Goal: Task Accomplishment & Management: Manage account settings

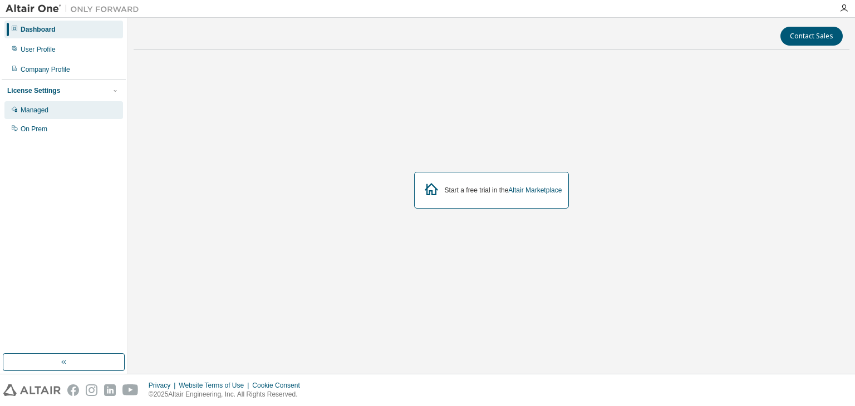
click at [66, 107] on div "Managed" at bounding box center [63, 110] width 119 height 18
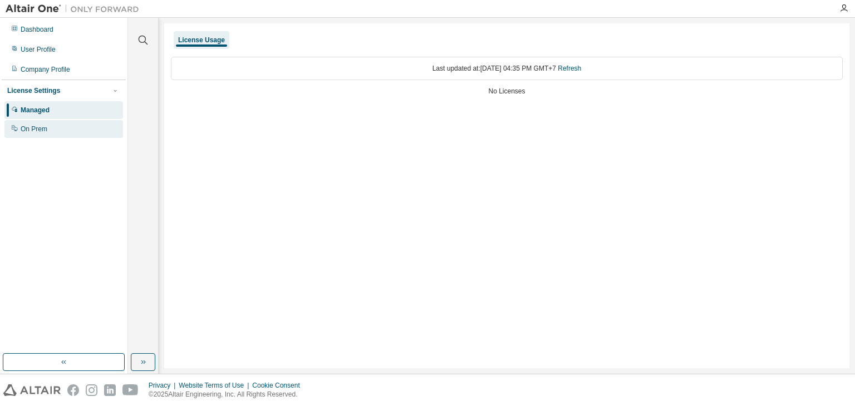
click at [100, 132] on div "On Prem" at bounding box center [63, 129] width 119 height 18
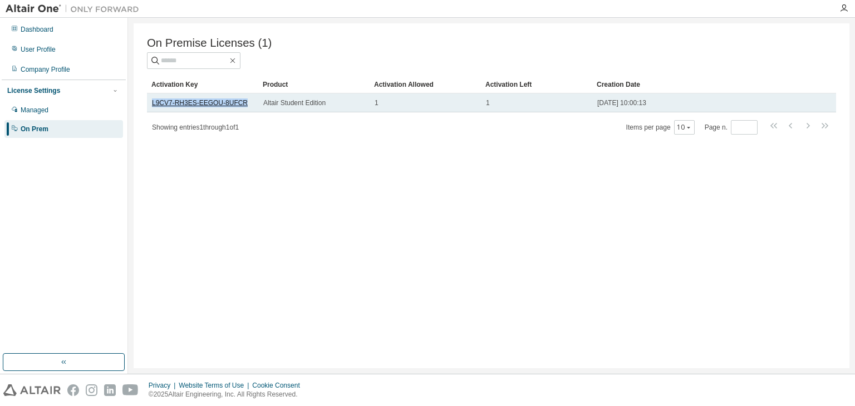
drag, startPoint x: 241, startPoint y: 104, endPoint x: 151, endPoint y: 108, distance: 89.7
click at [152, 107] on div "L9CV7-RH3ES-EEGOU-8UFCR" at bounding box center [202, 103] width 101 height 9
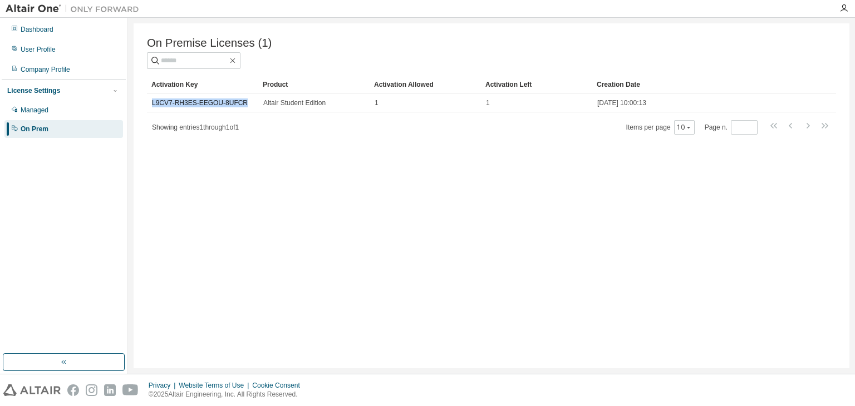
copy link "L9CV7-RH3ES-EEGOU-8UFCR"
click at [365, 166] on div "On Premise Licenses (1) Clear Load Save Save As Field Operator Value Select fil…" at bounding box center [492, 195] width 716 height 345
click at [844, 12] on icon "button" at bounding box center [843, 8] width 9 height 9
